Goal: Check status: Check status

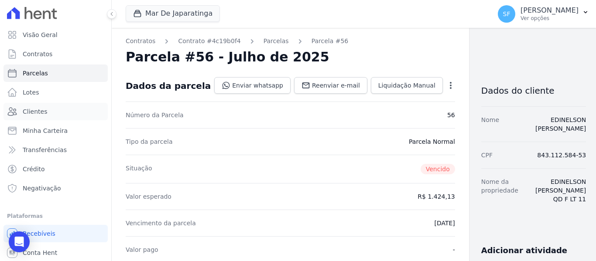
drag, startPoint x: 31, startPoint y: 109, endPoint x: 292, endPoint y: 133, distance: 261.8
click at [31, 109] on span "Clientes" at bounding box center [35, 111] width 24 height 9
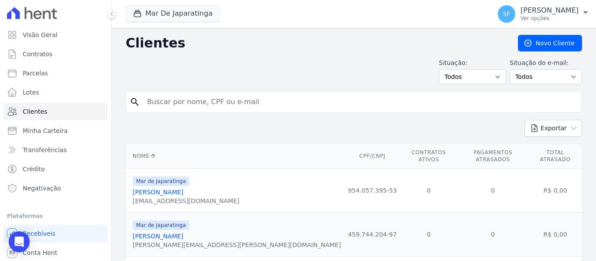
click at [272, 106] on input "search" at bounding box center [360, 101] width 436 height 17
type input "[PERSON_NAME]"
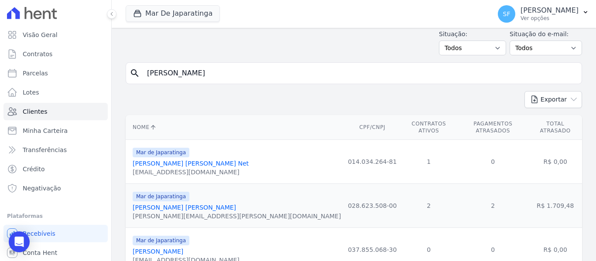
scroll to position [44, 0]
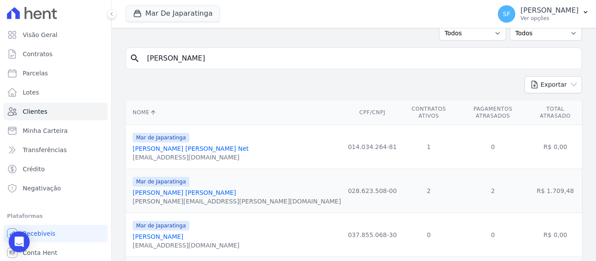
click at [195, 145] on link "[PERSON_NAME] [PERSON_NAME] Net" at bounding box center [191, 148] width 116 height 7
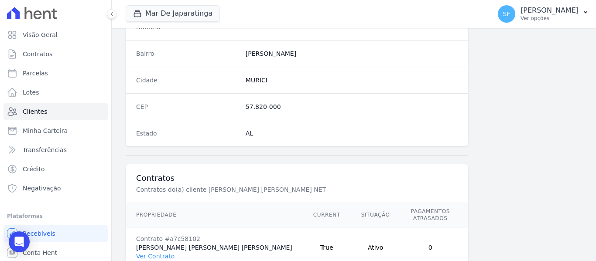
scroll to position [562, 0]
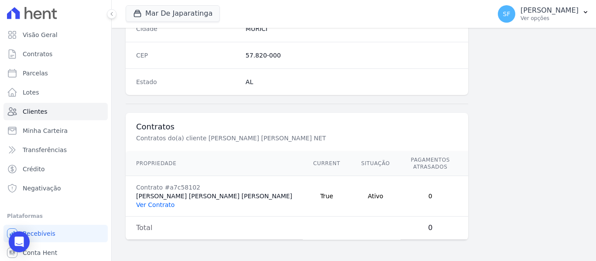
click at [156, 208] on link "Ver Contrato" at bounding box center [155, 204] width 38 height 7
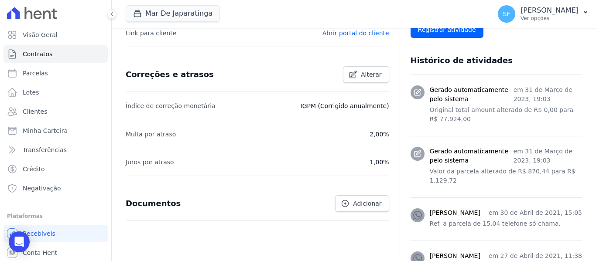
scroll to position [379, 0]
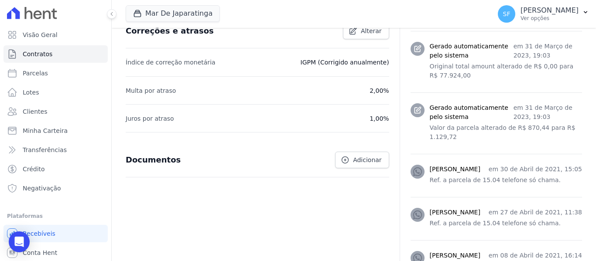
click at [461, 165] on div "[PERSON_NAME] em 30 de Abril de 2021, 15:05" at bounding box center [506, 169] width 152 height 9
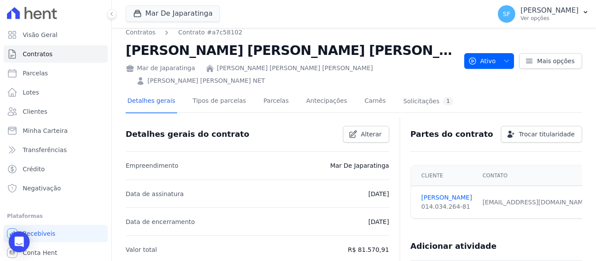
scroll to position [0, 0]
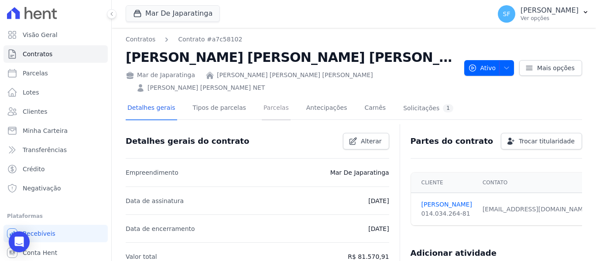
click at [263, 97] on link "Parcelas" at bounding box center [276, 108] width 29 height 23
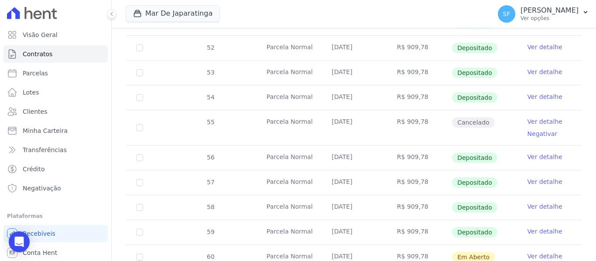
scroll to position [310, 0]
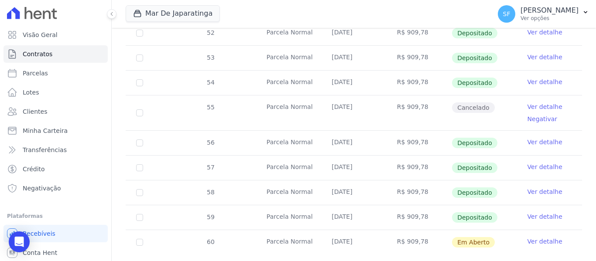
click at [538, 102] on link "Ver detalhe" at bounding box center [544, 106] width 35 height 9
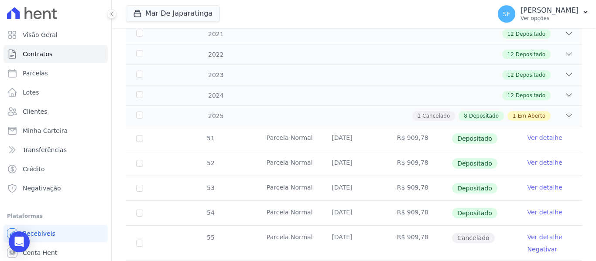
scroll to position [179, 0]
